Goal: Find specific page/section: Find specific page/section

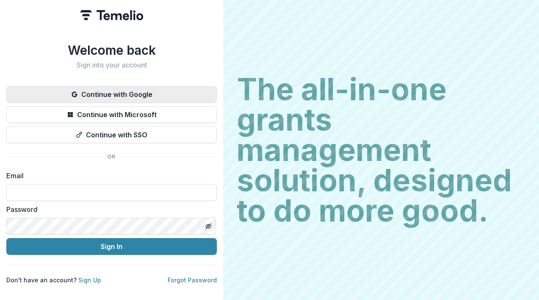
click at [160, 96] on button "Continue with Google" at bounding box center [111, 94] width 210 height 17
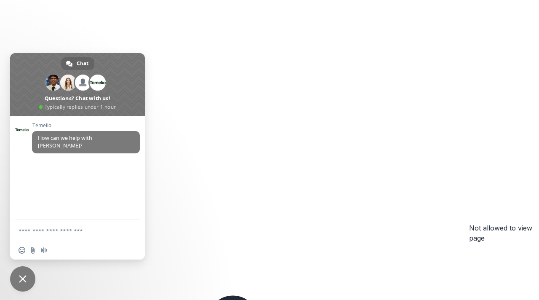
click at [263, 64] on div "Not allowed to view page You do not have permission to view the page. It is lik…" at bounding box center [269, 258] width 539 height 516
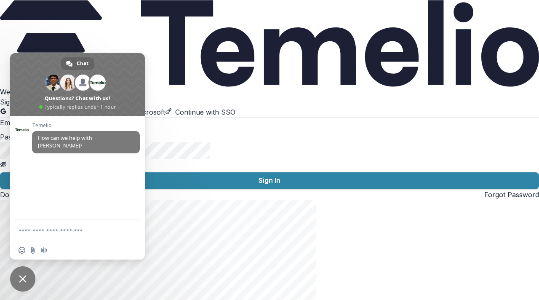
click at [79, 107] on button "Continue with Google" at bounding box center [39, 112] width 79 height 10
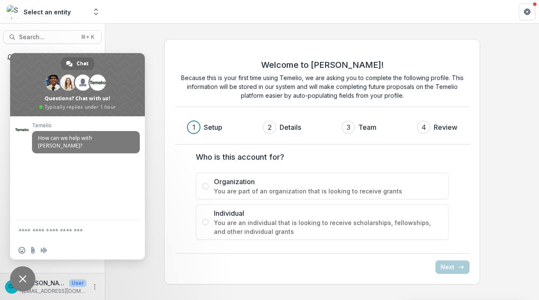
click at [138, 47] on div "Welcome to Temelio! Because this is your first time using Temelio, we are askin…" at bounding box center [321, 161] width 433 height 258
click at [81, 16] on div "Select an entity" at bounding box center [47, 11] width 80 height 13
click at [24, 289] on span "Close chat" at bounding box center [22, 278] width 25 height 25
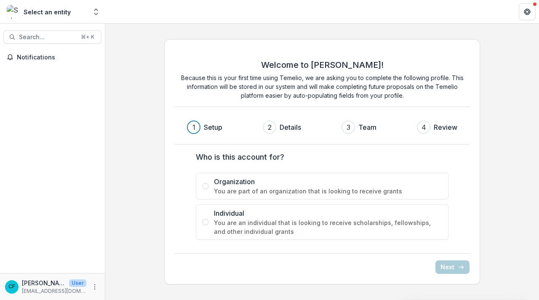
click at [61, 7] on div "Select an entity" at bounding box center [47, 11] width 80 height 13
click at [96, 16] on icon "Open entity switcher" at bounding box center [96, 12] width 8 height 8
